Goal: Find specific page/section: Find specific page/section

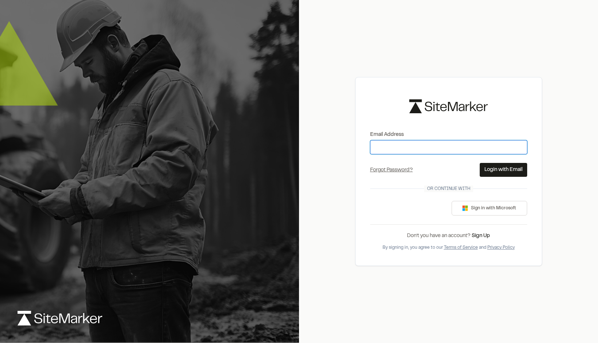
click at [415, 147] on input "Email Address" at bounding box center [448, 147] width 157 height 14
type input "**********"
click at [496, 172] on button "Login with Email" at bounding box center [502, 170] width 47 height 14
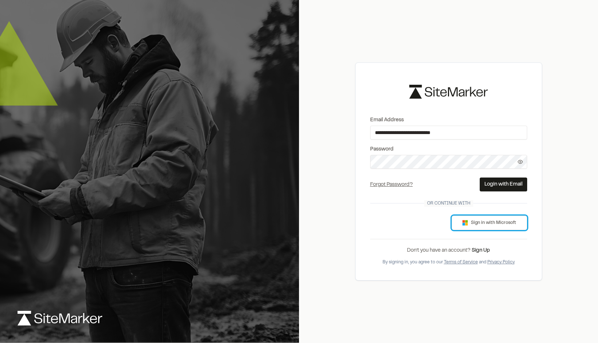
click at [501, 225] on button "Sign in with Microsoft" at bounding box center [489, 222] width 76 height 15
click at [492, 221] on button "Sign in with Microsoft" at bounding box center [489, 222] width 76 height 15
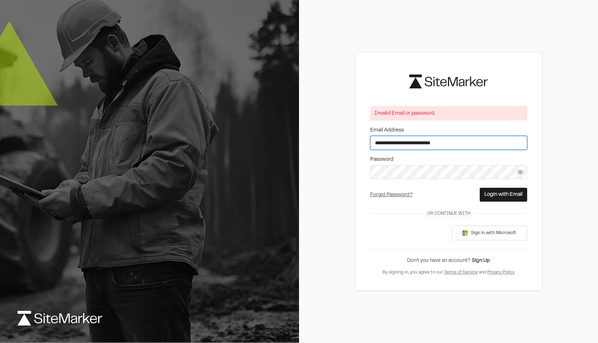
click at [475, 141] on input "**********" at bounding box center [448, 143] width 157 height 14
click at [346, 180] on div "**********" at bounding box center [448, 171] width 299 height 343
drag, startPoint x: 473, startPoint y: 142, endPoint x: 485, endPoint y: 141, distance: 11.4
click at [473, 142] on input "**********" at bounding box center [448, 143] width 157 height 14
drag, startPoint x: 485, startPoint y: 141, endPoint x: 296, endPoint y: 142, distance: 188.6
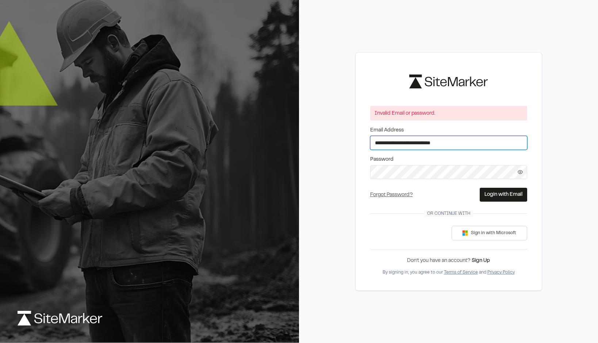
click at [296, 142] on div "**********" at bounding box center [299, 171] width 598 height 343
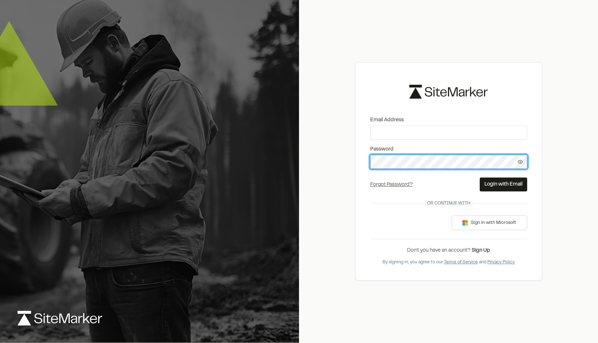
click at [293, 167] on div "Email Address Password Forgot Password? Forgot Password Send Reset Link Please …" at bounding box center [299, 171] width 598 height 343
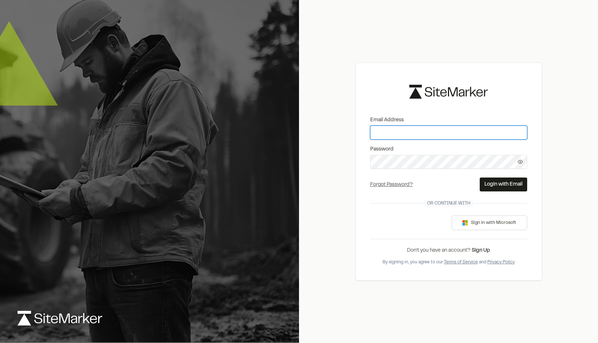
click at [471, 135] on input "Email Address" at bounding box center [448, 133] width 157 height 14
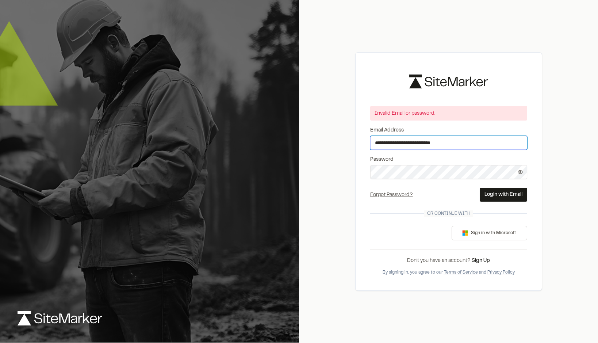
click at [399, 141] on input "**********" at bounding box center [448, 143] width 157 height 14
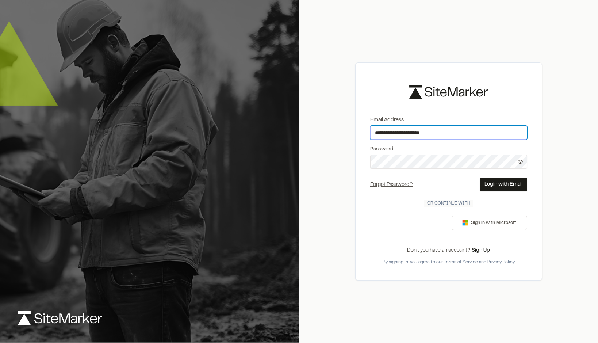
type input "**********"
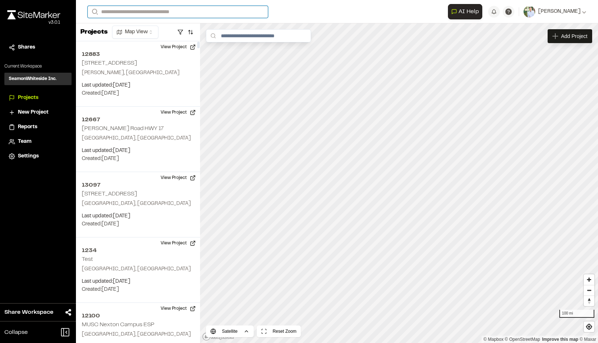
click at [192, 9] on input "Search" at bounding box center [178, 12] width 180 height 12
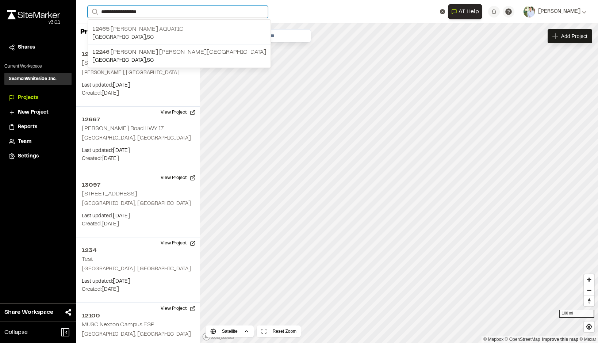
type input "**********"
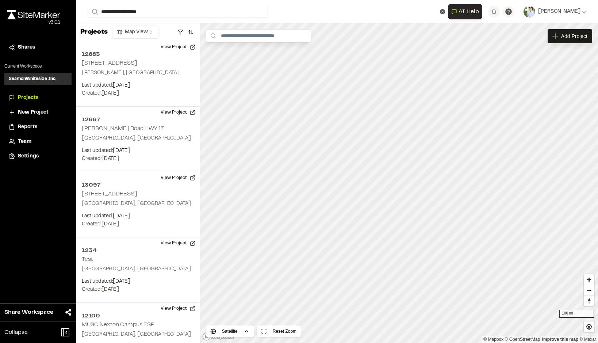
click at [162, 28] on p "12465 [PERSON_NAME] Aquatic" at bounding box center [179, 29] width 174 height 9
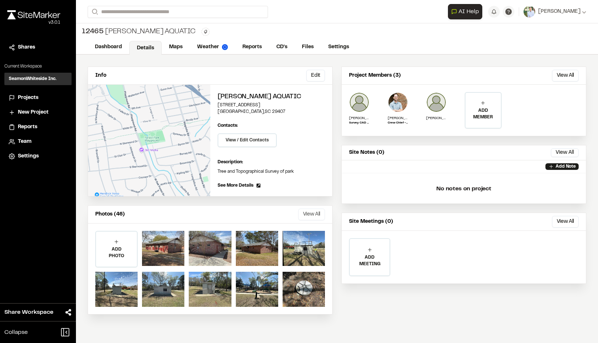
click at [311, 213] on button "View All" at bounding box center [311, 214] width 27 height 12
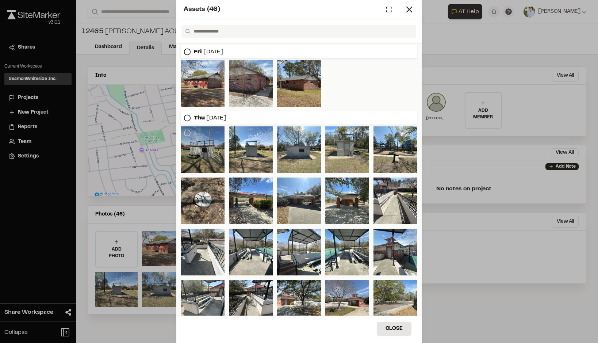
click at [207, 162] on div at bounding box center [203, 149] width 44 height 47
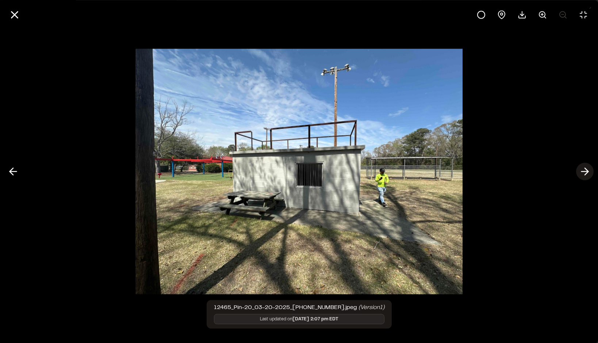
click at [587, 169] on icon at bounding box center [585, 171] width 12 height 12
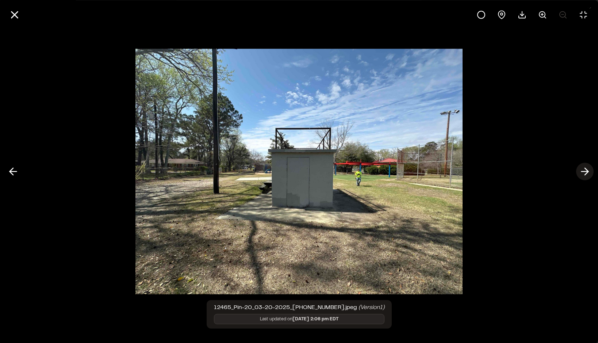
click at [589, 170] on icon at bounding box center [585, 171] width 12 height 12
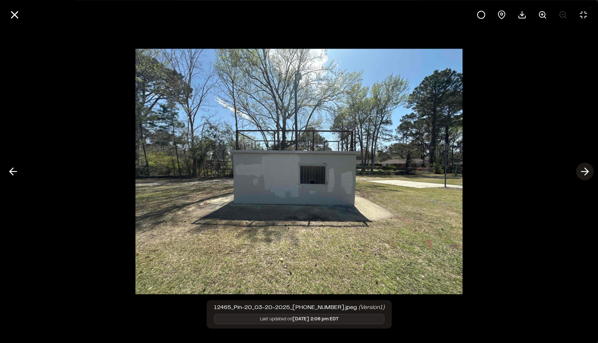
click at [589, 170] on icon at bounding box center [585, 171] width 12 height 12
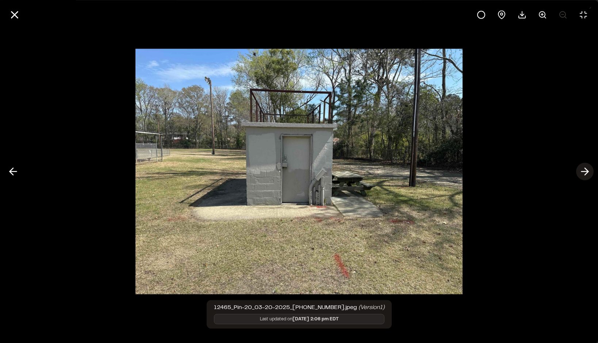
click at [589, 170] on icon at bounding box center [585, 171] width 12 height 12
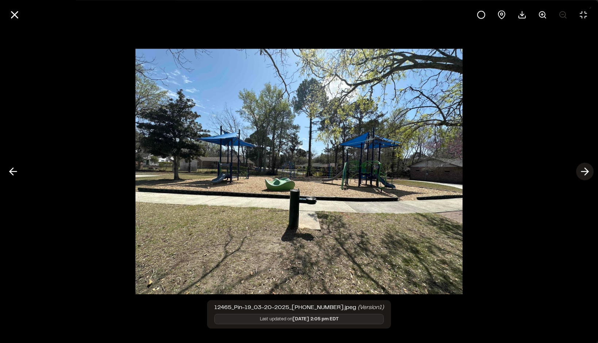
click at [589, 170] on icon at bounding box center [585, 171] width 12 height 12
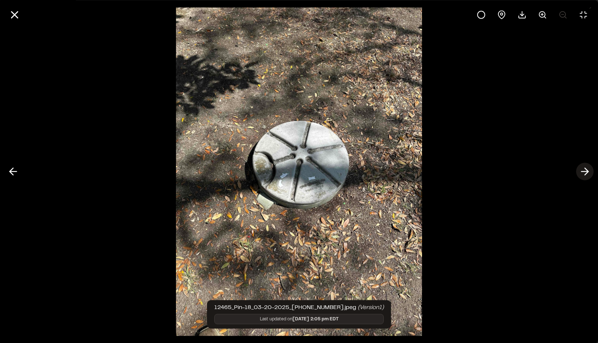
click at [588, 169] on icon at bounding box center [585, 171] width 12 height 12
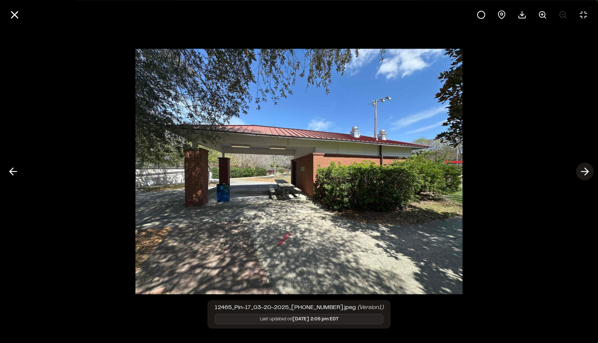
click at [588, 169] on icon at bounding box center [585, 171] width 12 height 12
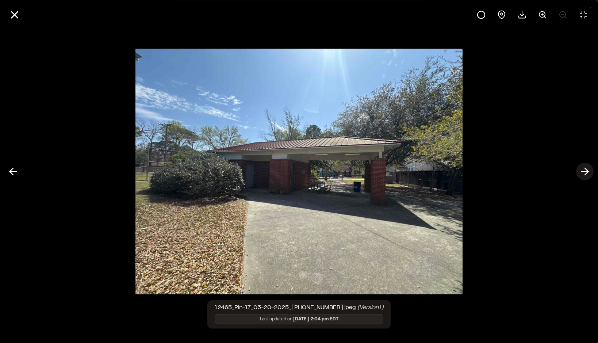
click at [586, 170] on icon at bounding box center [585, 171] width 12 height 12
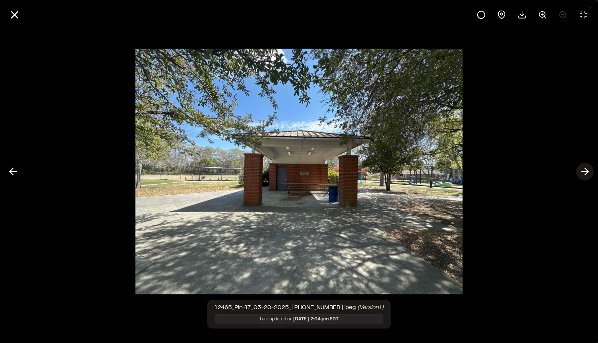
click at [583, 173] on icon at bounding box center [585, 171] width 12 height 12
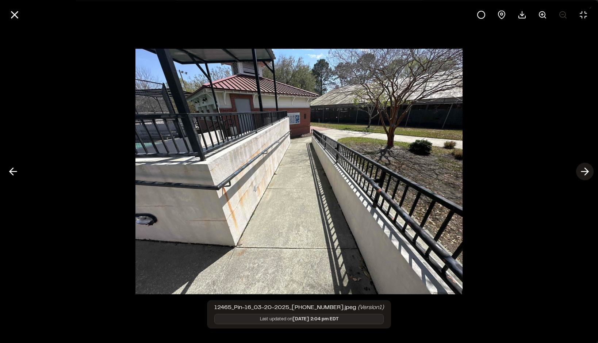
click at [583, 173] on icon at bounding box center [585, 171] width 12 height 12
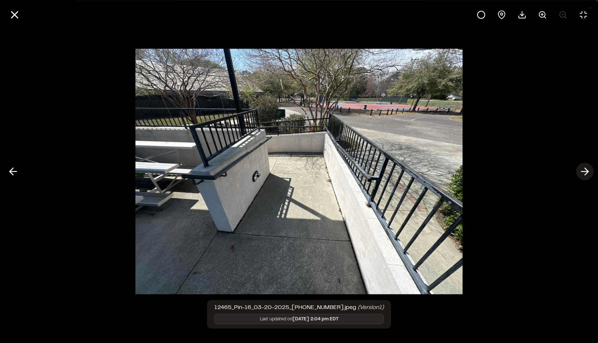
click at [583, 172] on icon at bounding box center [585, 171] width 12 height 12
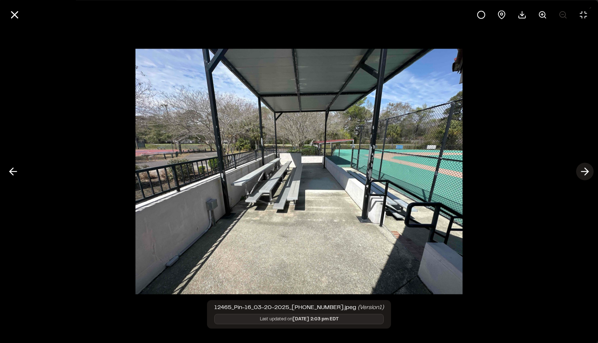
click at [585, 170] on icon at bounding box center [585, 171] width 12 height 12
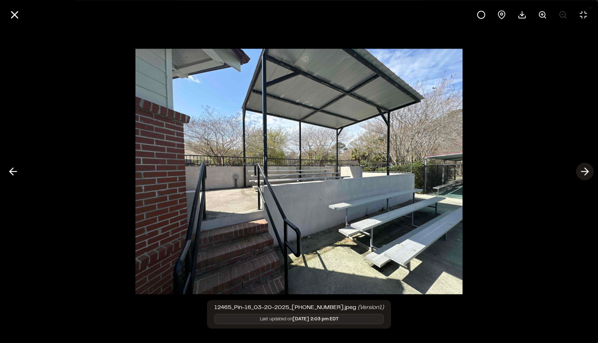
click at [582, 170] on icon at bounding box center [585, 171] width 12 height 12
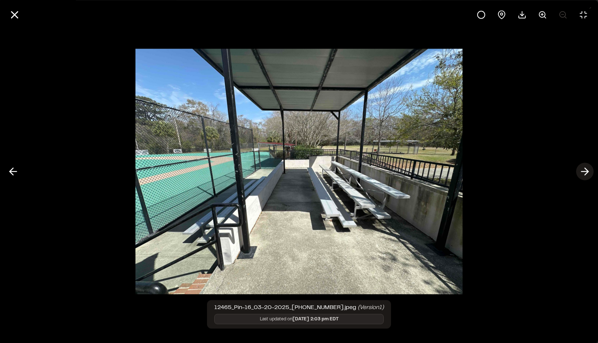
click at [582, 170] on icon at bounding box center [585, 171] width 12 height 12
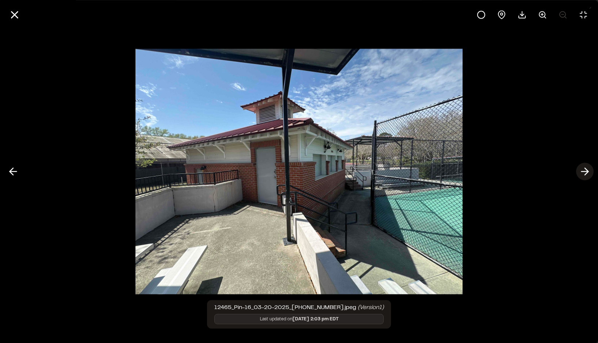
click at [582, 169] on icon at bounding box center [585, 171] width 12 height 12
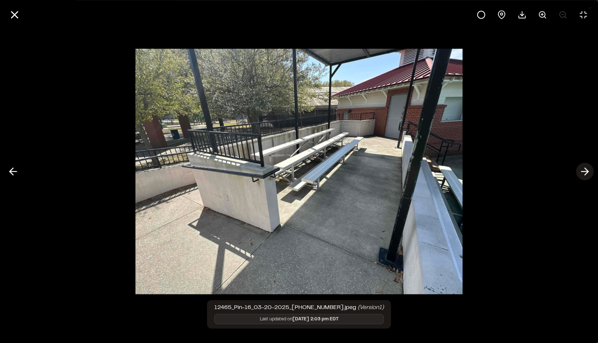
click at [582, 169] on icon at bounding box center [585, 171] width 12 height 12
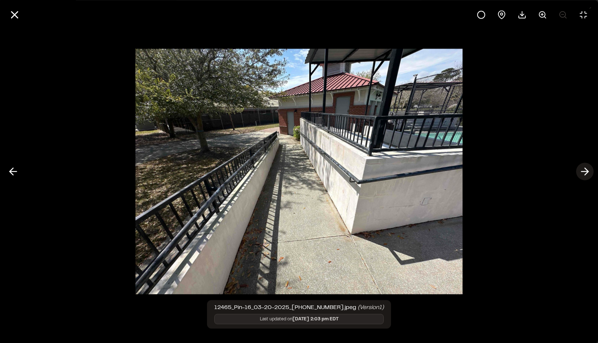
click at [582, 169] on icon at bounding box center [585, 171] width 12 height 12
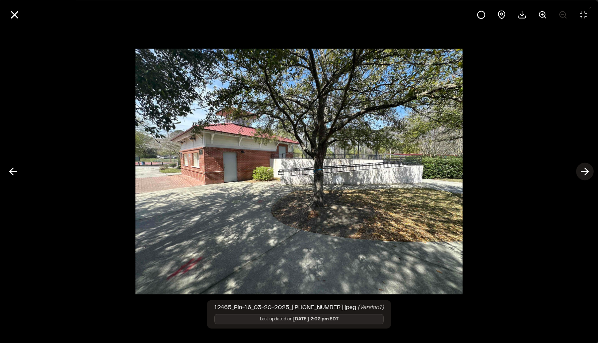
click at [582, 169] on icon at bounding box center [585, 171] width 12 height 12
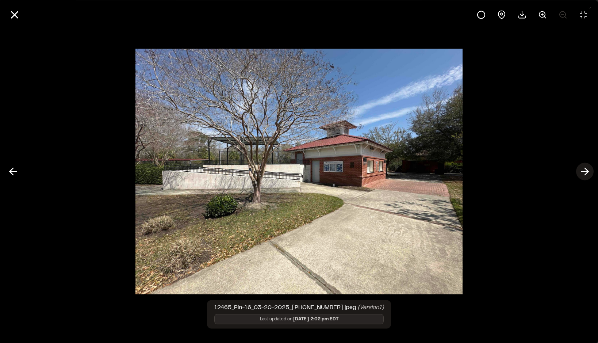
click at [582, 169] on icon at bounding box center [585, 171] width 12 height 12
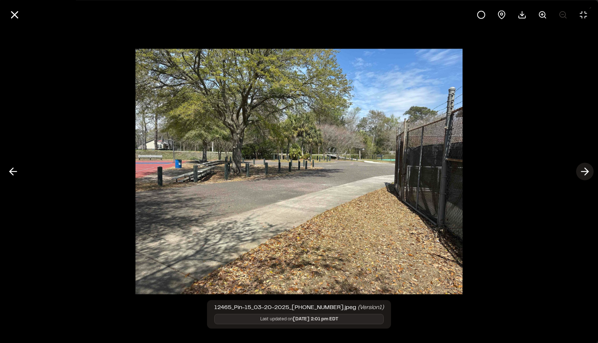
click at [585, 169] on icon at bounding box center [585, 171] width 12 height 12
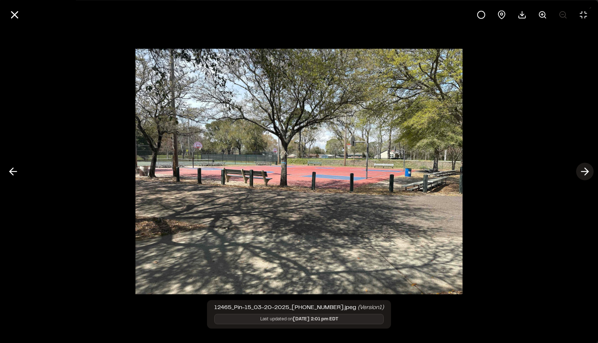
click at [585, 171] on icon at bounding box center [585, 171] width 12 height 12
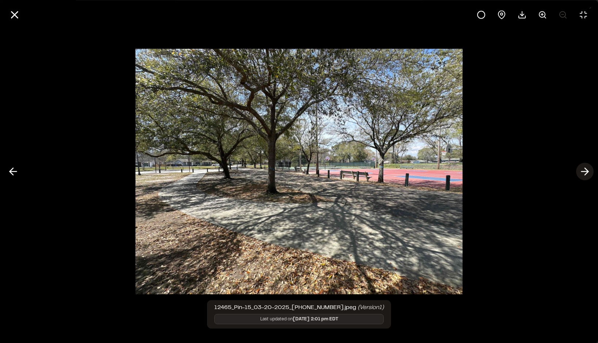
click at [585, 170] on icon at bounding box center [585, 171] width 12 height 12
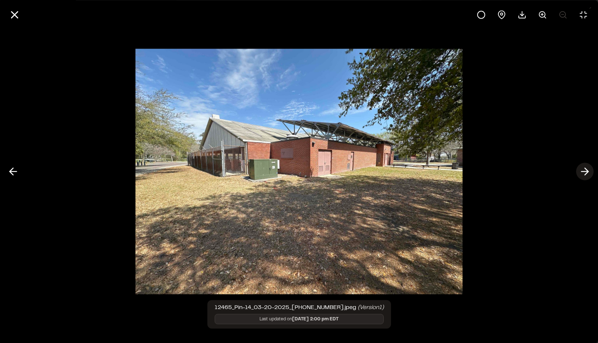
click at [585, 170] on icon at bounding box center [585, 171] width 12 height 12
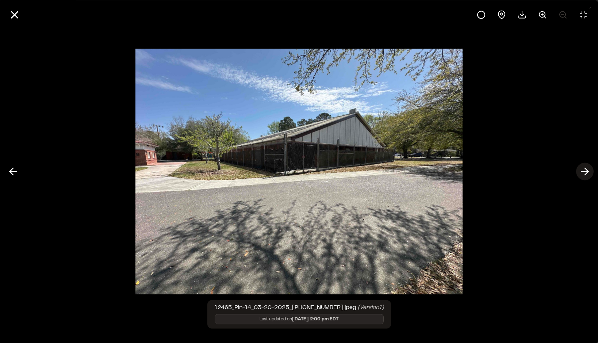
click at [582, 168] on icon at bounding box center [585, 171] width 12 height 12
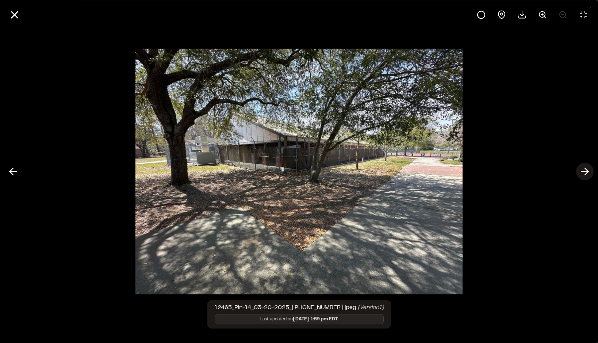
click at [582, 169] on icon at bounding box center [585, 171] width 12 height 12
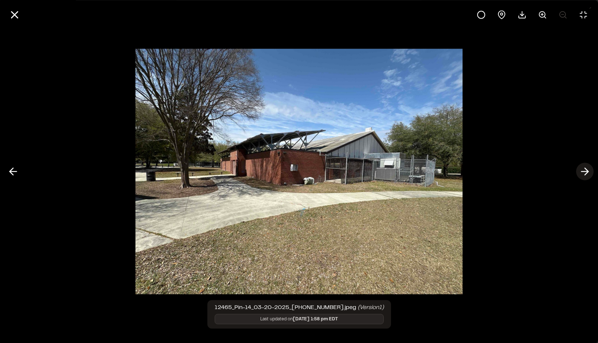
click at [582, 169] on icon at bounding box center [585, 171] width 12 height 12
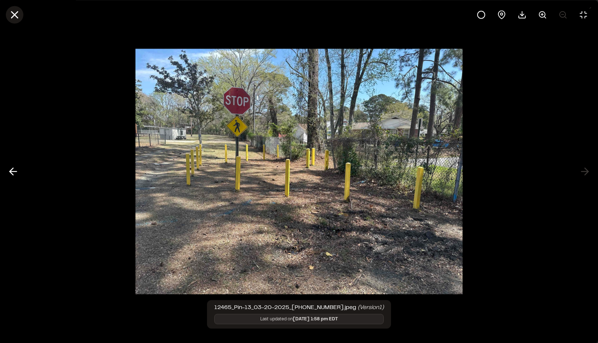
click at [14, 11] on icon at bounding box center [14, 14] width 12 height 12
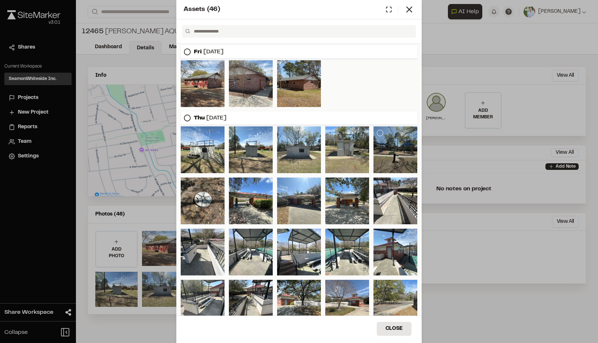
click at [400, 153] on div at bounding box center [395, 149] width 44 height 47
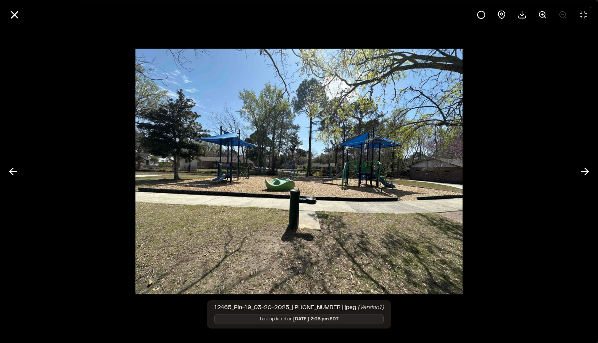
drag, startPoint x: 542, startPoint y: 13, endPoint x: 473, endPoint y: 72, distance: 90.6
click at [542, 15] on line at bounding box center [542, 14] width 0 height 2
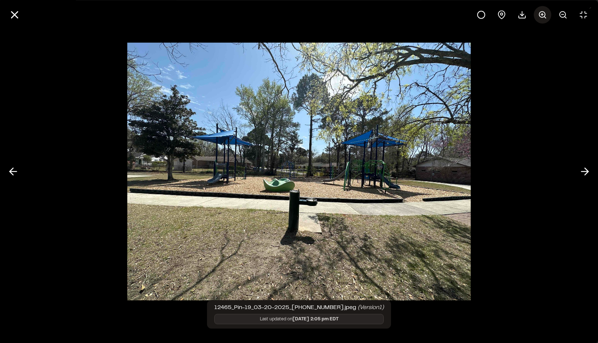
click at [541, 14] on line at bounding box center [542, 14] width 2 height 0
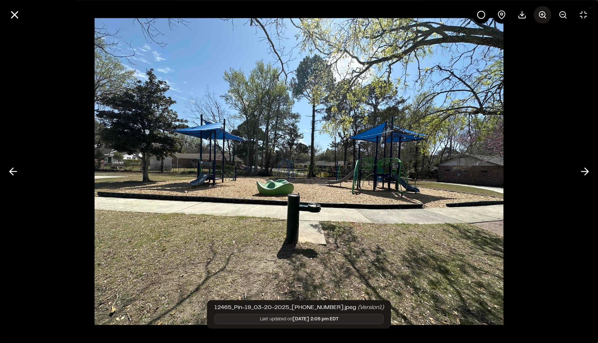
click at [541, 14] on line at bounding box center [542, 14] width 2 height 0
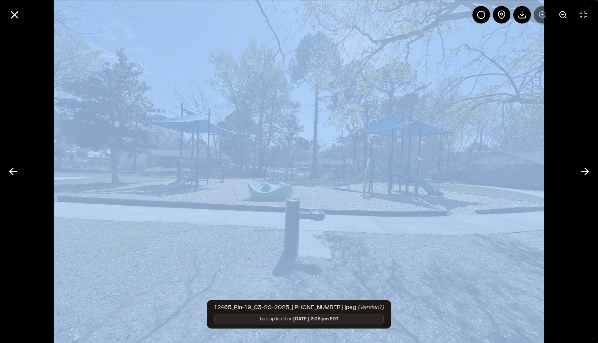
click at [542, 14] on div at bounding box center [532, 15] width 120 height 18
drag, startPoint x: 532, startPoint y: 174, endPoint x: 549, endPoint y: 176, distance: 17.3
click at [533, 174] on img at bounding box center [299, 172] width 490 height 390
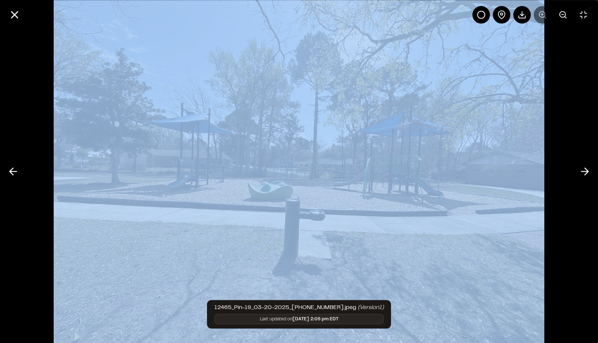
click at [255, 182] on img at bounding box center [299, 172] width 490 height 390
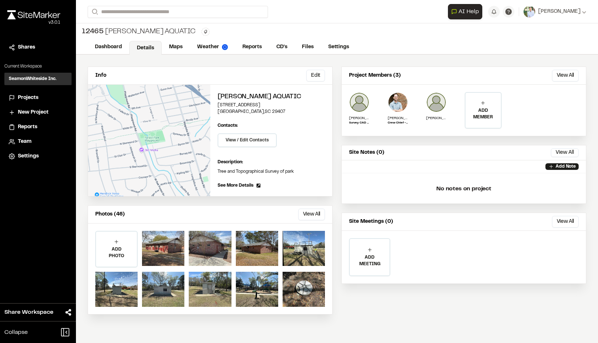
click at [311, 215] on button "View All" at bounding box center [311, 214] width 27 height 12
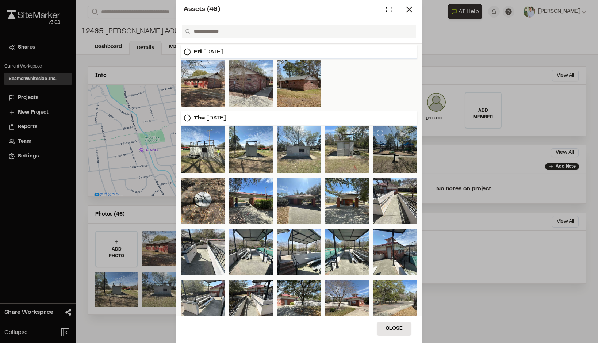
click at [392, 150] on div at bounding box center [395, 149] width 44 height 47
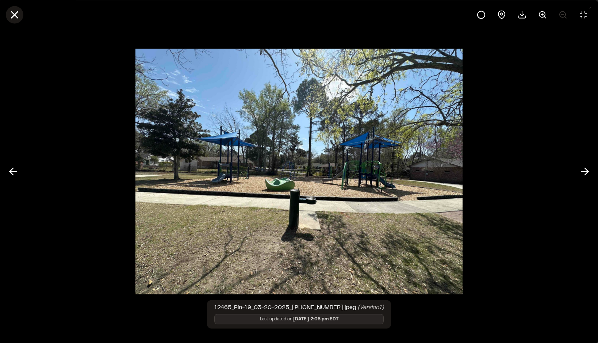
click at [14, 16] on icon at bounding box center [14, 14] width 12 height 12
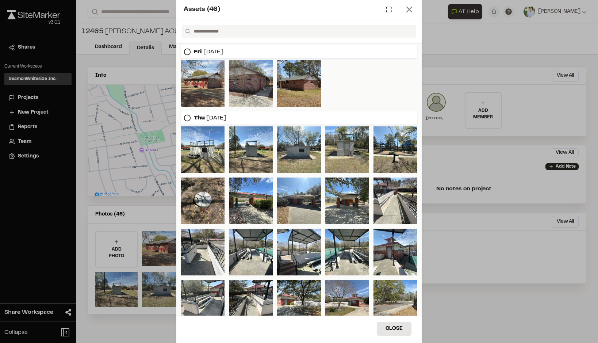
click at [407, 10] on icon at bounding box center [409, 9] width 10 height 10
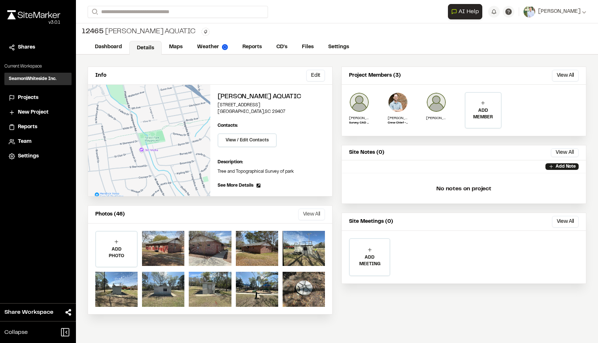
click at [317, 215] on button "View All" at bounding box center [311, 214] width 27 height 12
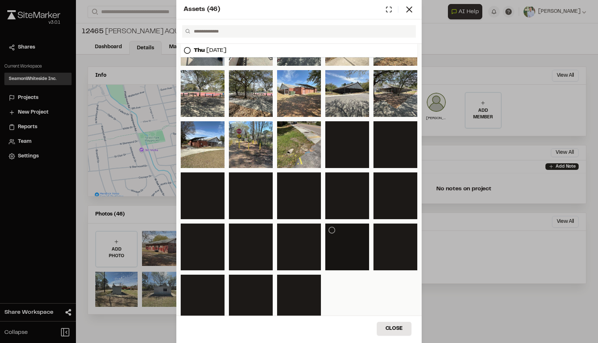
scroll to position [270, 0]
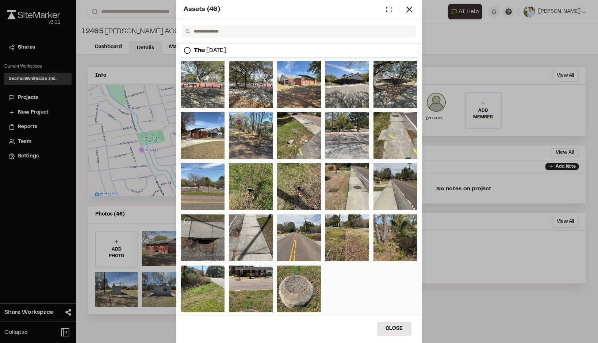
click at [196, 234] on div at bounding box center [203, 237] width 44 height 47
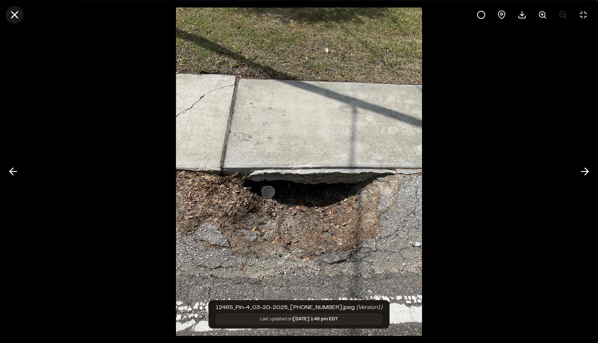
click at [18, 14] on icon at bounding box center [14, 14] width 12 height 12
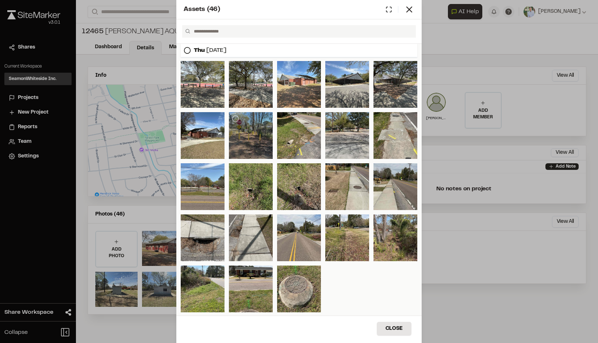
click at [256, 131] on div at bounding box center [251, 135] width 44 height 47
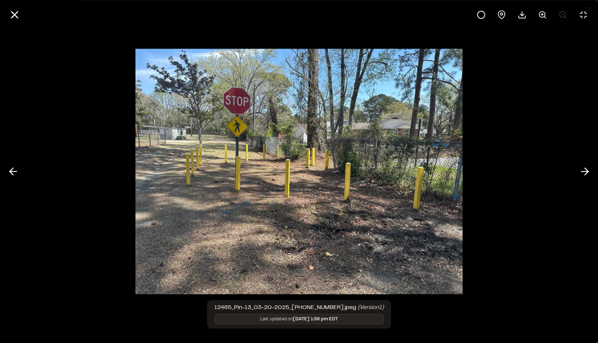
click at [6, 18] on div at bounding box center [299, 14] width 598 height 29
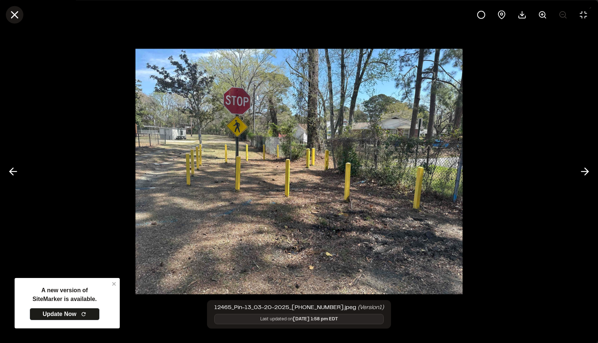
click at [10, 19] on icon at bounding box center [14, 14] width 12 height 12
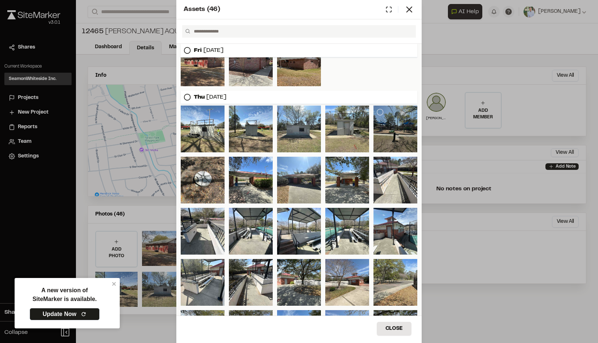
scroll to position [14, 0]
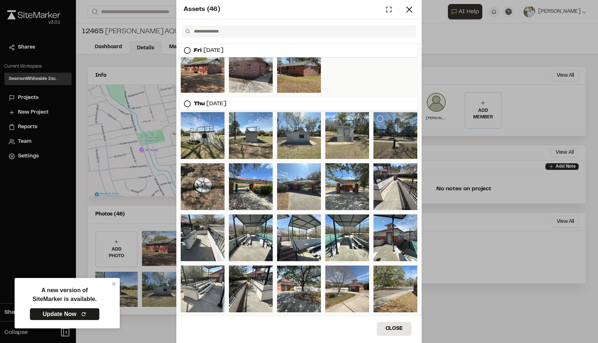
click at [403, 136] on div at bounding box center [395, 135] width 44 height 47
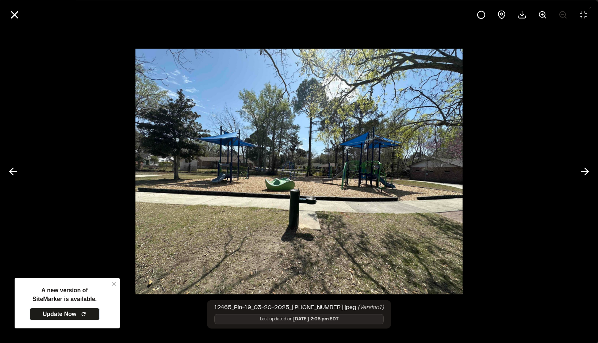
click at [194, 34] on div at bounding box center [299, 171] width 598 height 343
click at [10, 14] on icon at bounding box center [14, 14] width 12 height 12
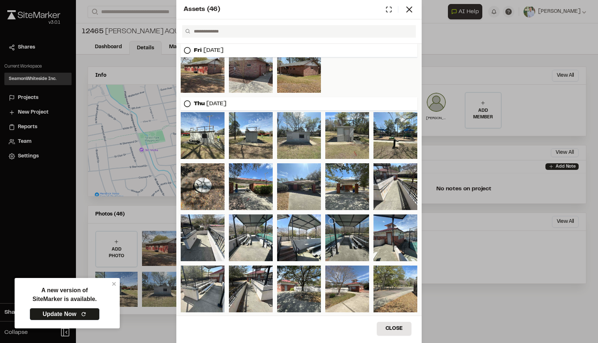
scroll to position [51, 0]
